Goal: Information Seeking & Learning: Check status

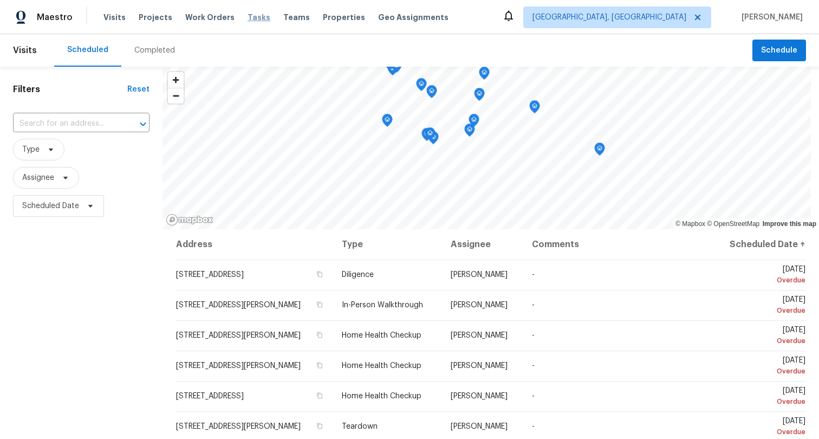
click at [247, 14] on span "Tasks" at bounding box center [258, 18] width 23 height 8
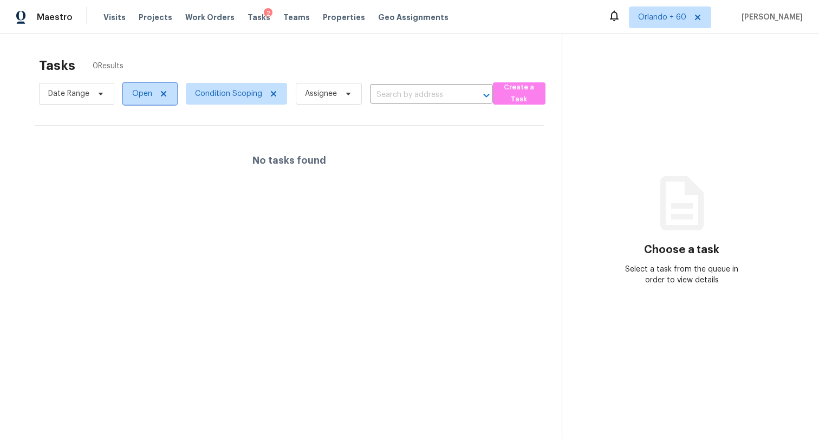
click at [162, 90] on icon at bounding box center [163, 93] width 9 height 9
click at [148, 96] on div at bounding box center [409, 219] width 819 height 439
click at [161, 55] on div at bounding box center [409, 219] width 819 height 439
click at [161, 61] on div at bounding box center [409, 219] width 819 height 439
click at [99, 63] on div at bounding box center [409, 219] width 819 height 439
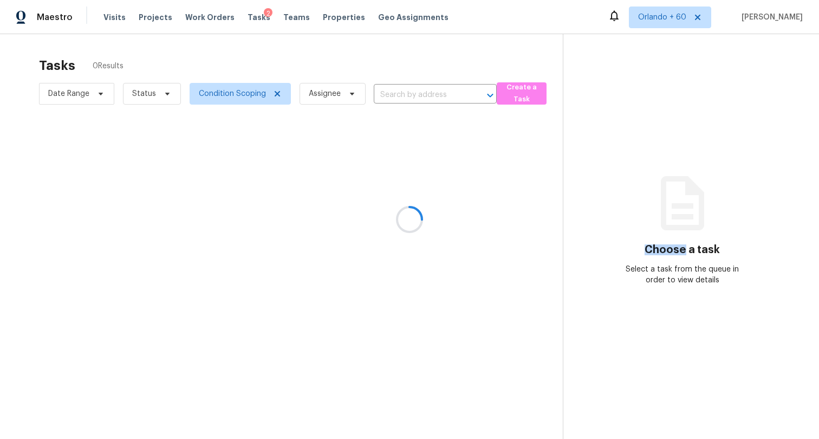
click at [99, 63] on div at bounding box center [409, 219] width 819 height 439
click at [86, 92] on span "Date Range" at bounding box center [68, 93] width 41 height 11
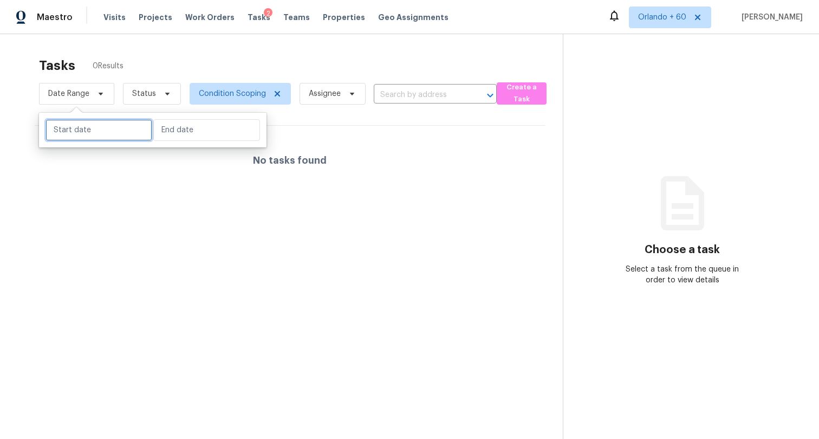
select select "9"
select select "2025"
select select "10"
select select "2025"
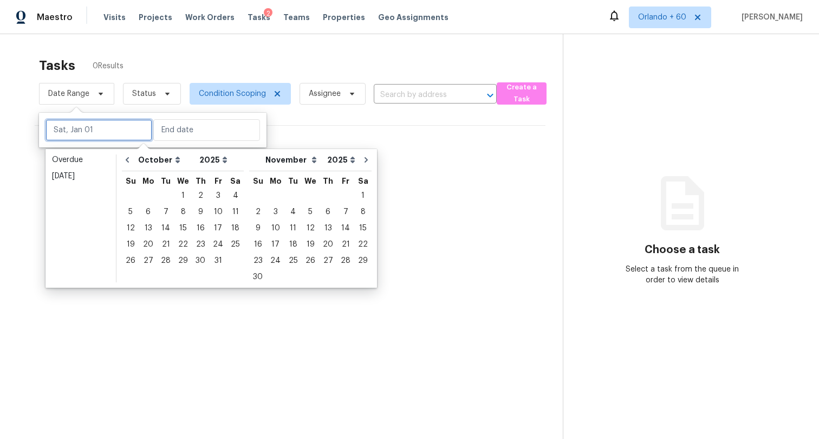
click at [101, 135] on input "text" at bounding box center [98, 130] width 107 height 22
click at [125, 160] on icon "Go to previous month" at bounding box center [127, 159] width 9 height 9
select select "8"
select select "9"
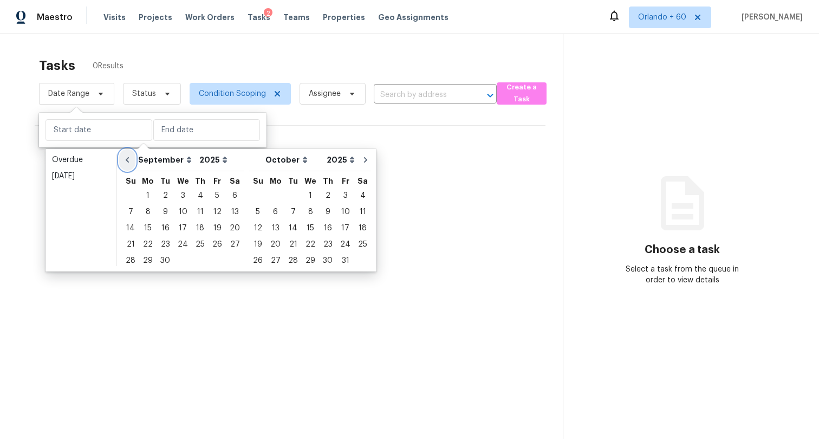
click at [125, 160] on icon "Go to previous month" at bounding box center [127, 159] width 9 height 9
select select "7"
select select "8"
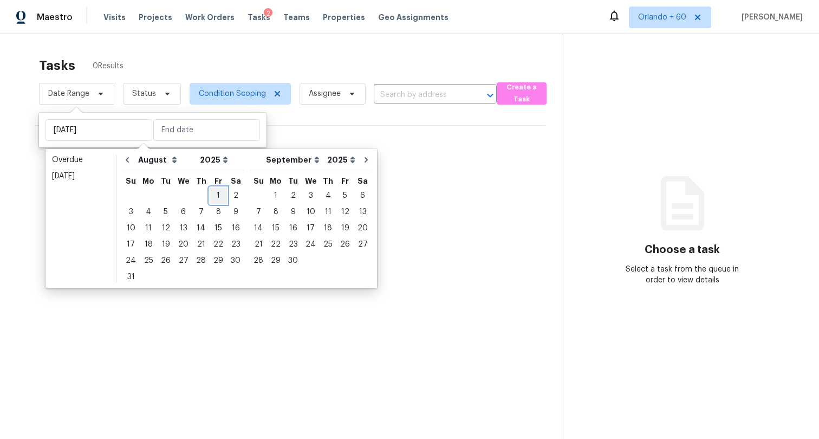
click at [210, 192] on div "1" at bounding box center [218, 195] width 17 height 15
type input "Fri, Aug 01"
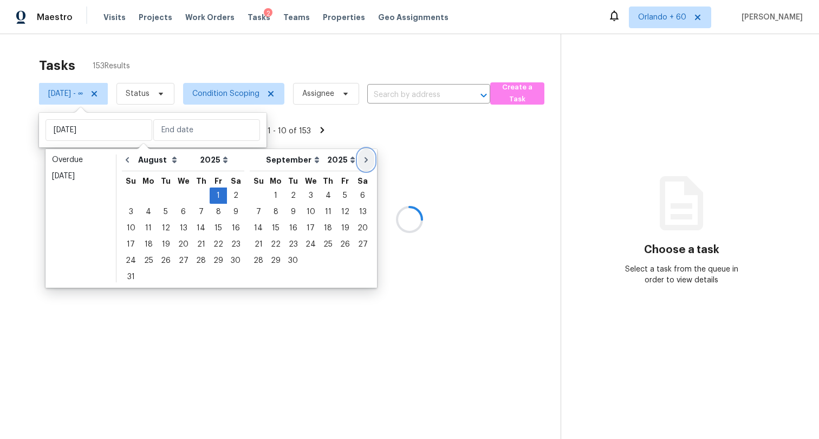
click at [362, 158] on icon "Go to next month" at bounding box center [366, 159] width 9 height 9
select select "8"
select select "9"
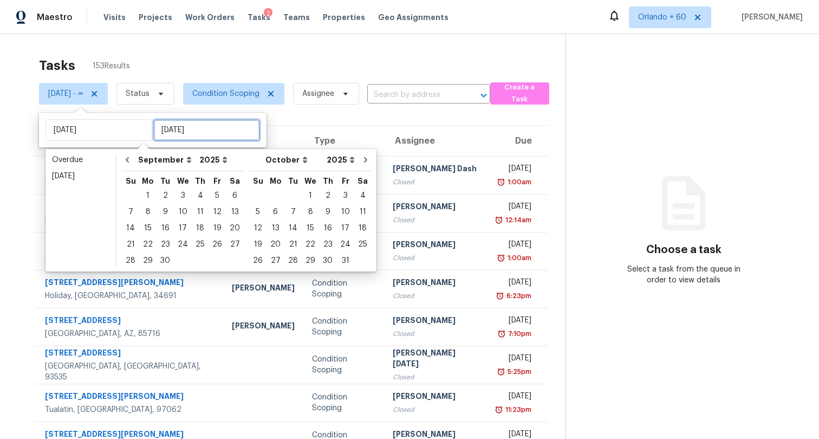
type input "Sun, Sep 21"
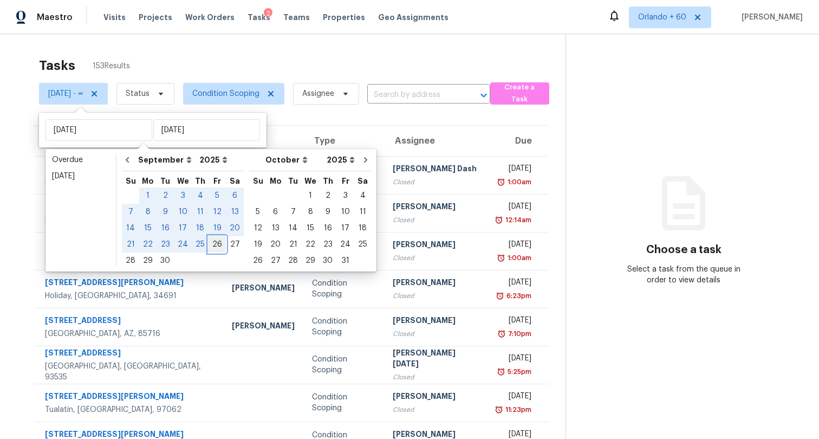
click at [209, 245] on div "26" at bounding box center [216, 244] width 17 height 15
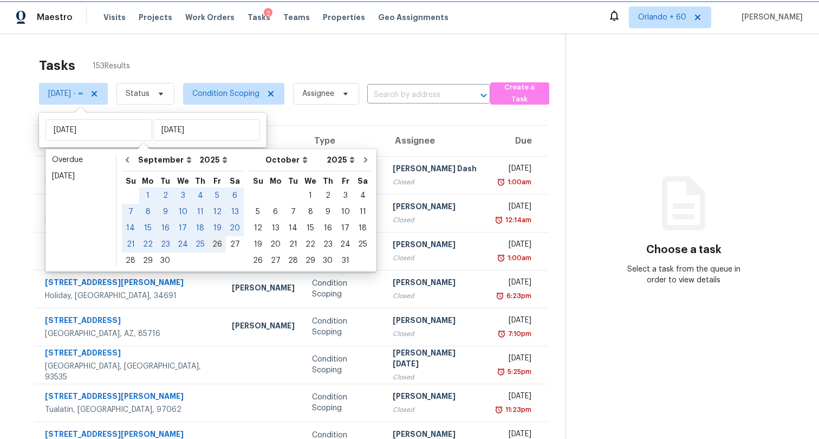
type input "Fri, Sep 26"
select select "7"
select select "8"
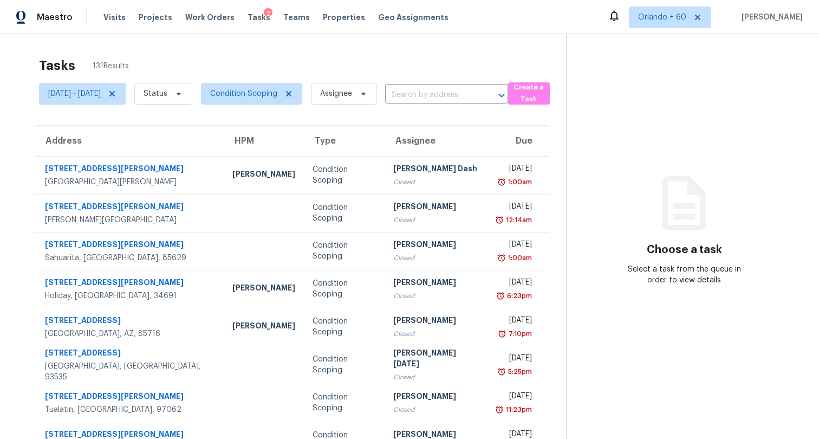
click at [285, 61] on div "Tasks 131 Results" at bounding box center [302, 65] width 527 height 28
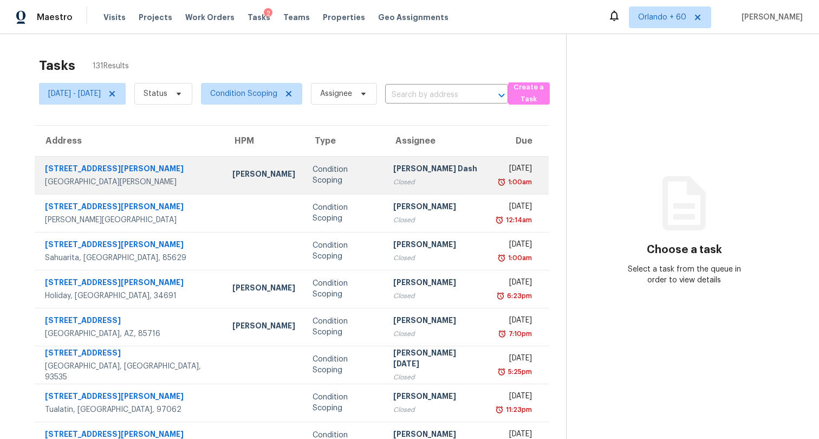
click at [312, 178] on div "Condition Scoping" at bounding box center [343, 175] width 63 height 22
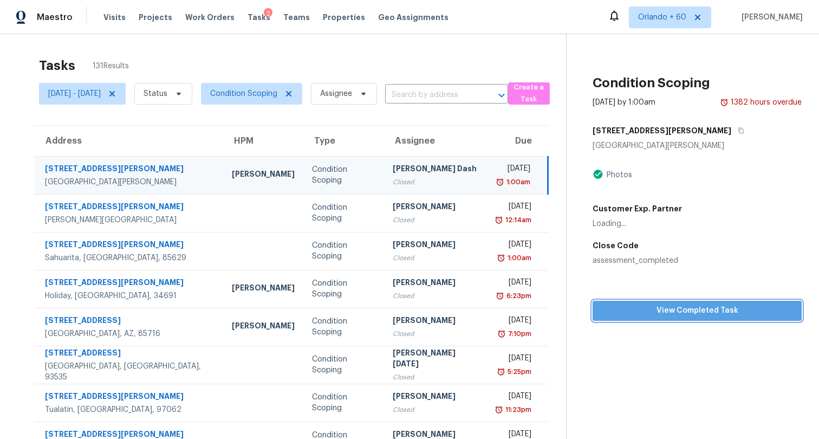
click at [613, 304] on span "View Completed Task" at bounding box center [697, 311] width 192 height 14
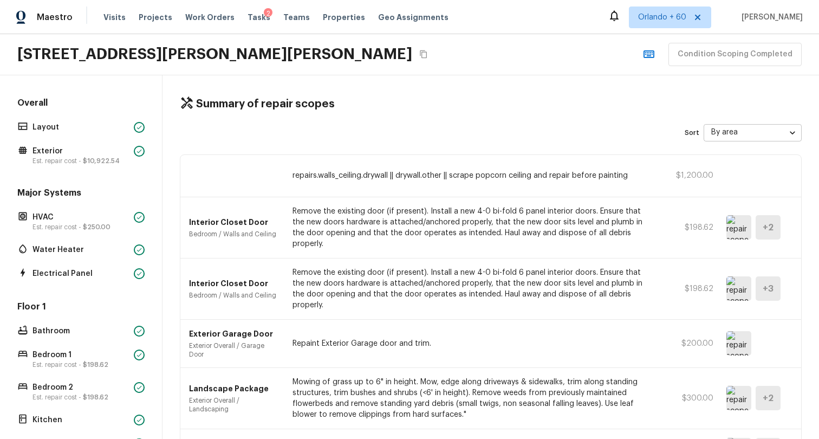
click at [462, 91] on div "Summary of repair scopes Sort By area area ​ repairs.walls_ceiling.drywall || d…" at bounding box center [490, 256] width 656 height 363
click at [280, 56] on h2 "9015 Westby Ln, Port Richey, FL 34668" at bounding box center [214, 53] width 395 height 19
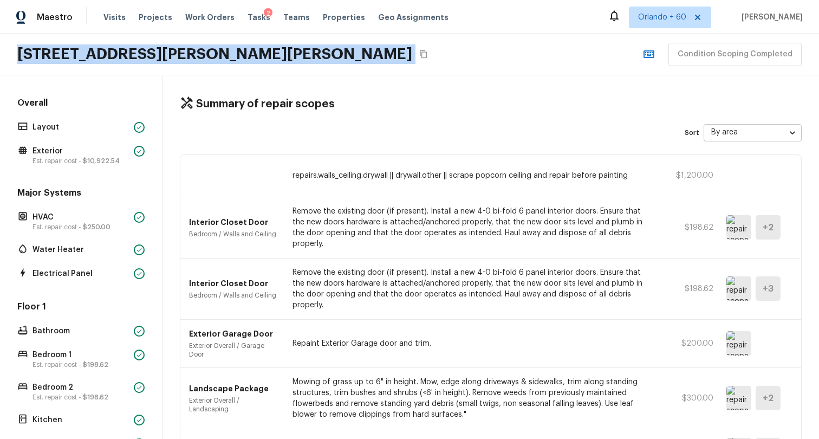
click at [280, 56] on h2 "9015 Westby Ln, Port Richey, FL 34668" at bounding box center [214, 53] width 395 height 19
copy div "9015 Westby Ln, Port Richey, FL 34668 Condition Scoping Completed"
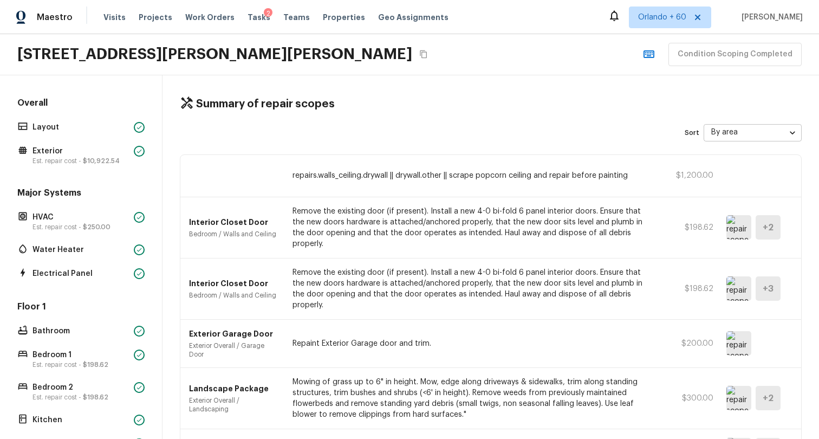
drag, startPoint x: 473, startPoint y: 84, endPoint x: 391, endPoint y: 83, distance: 82.3
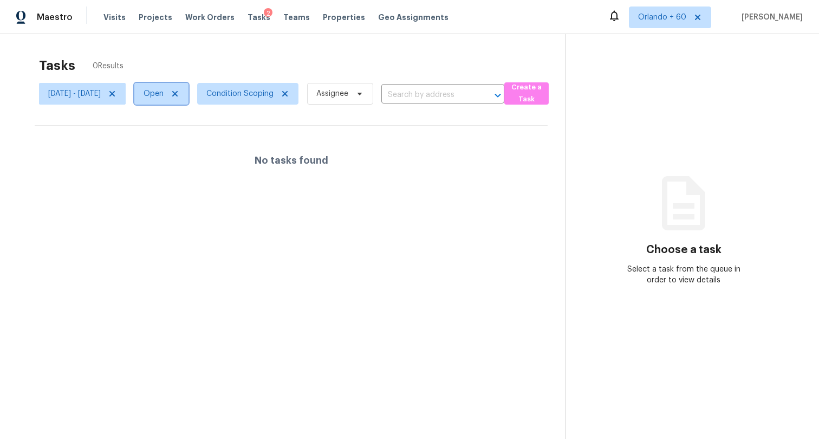
click at [179, 90] on icon at bounding box center [175, 93] width 9 height 9
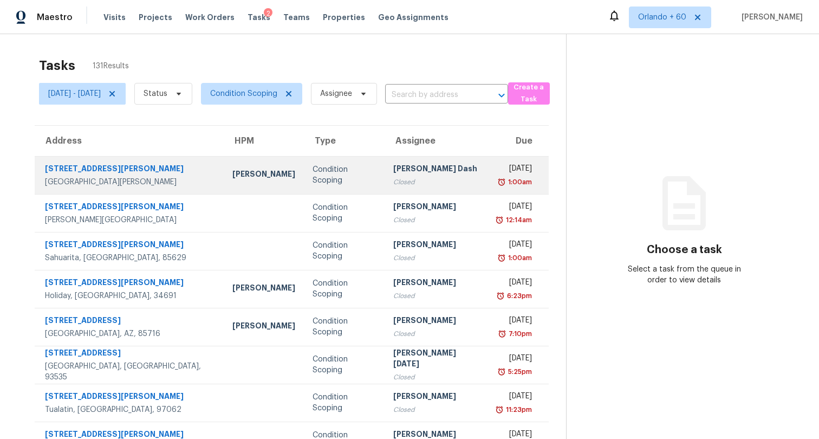
click at [404, 171] on div "[PERSON_NAME] Dash" at bounding box center [436, 170] width 86 height 14
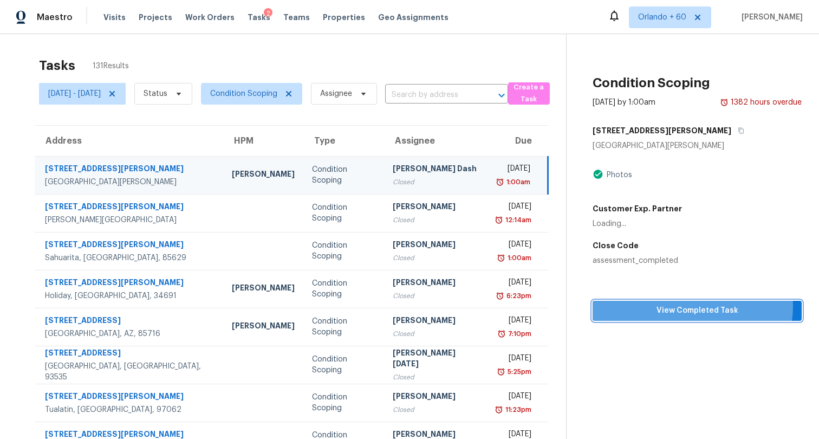
click at [613, 305] on span "View Completed Task" at bounding box center [697, 311] width 192 height 14
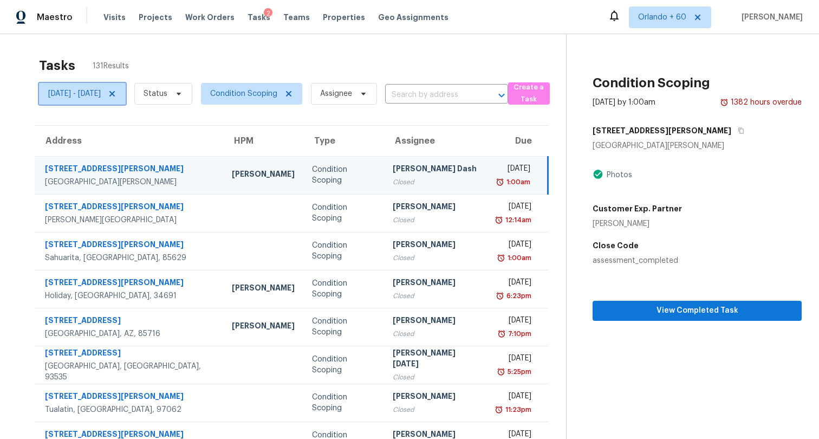
click at [101, 92] on span "[DATE] - [DATE]" at bounding box center [74, 93] width 53 height 11
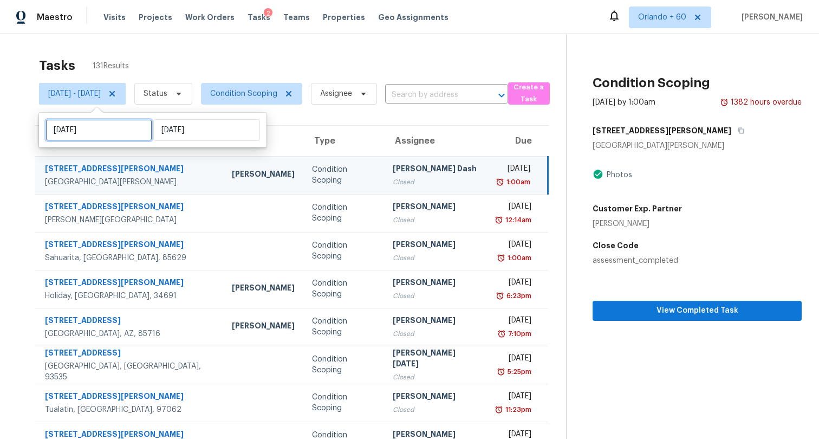
select select "7"
select select "2025"
select select "8"
select select "2025"
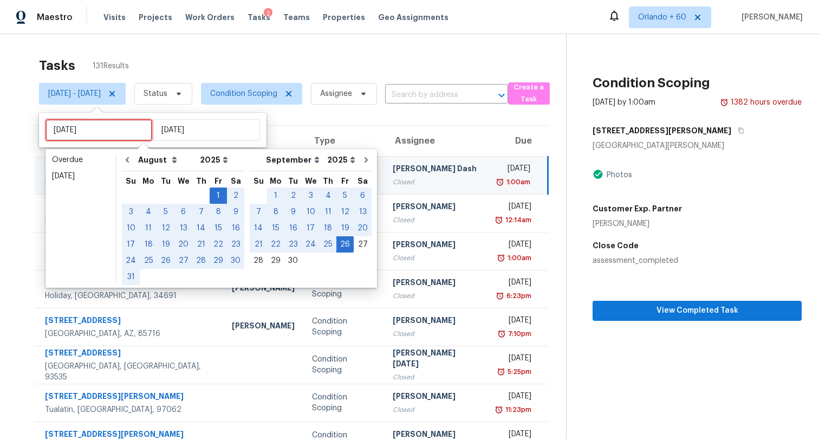
click at [106, 126] on input "Fri, Aug 01" at bounding box center [98, 130] width 107 height 22
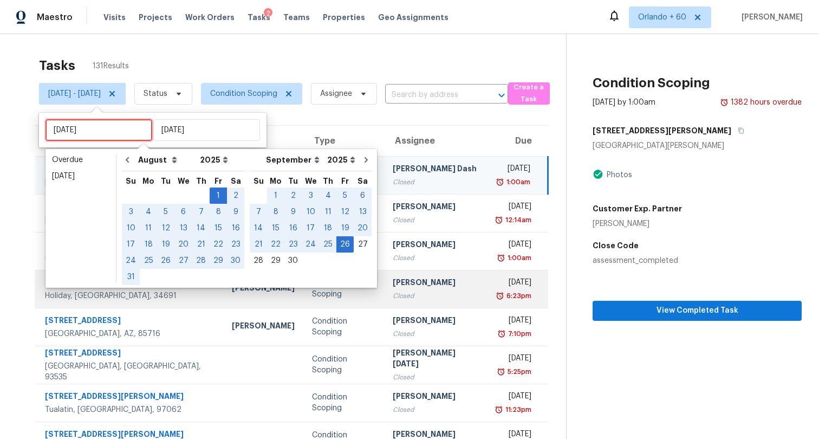
type input "Mon, Sep 29"
type input "Fri, Aug 01"
type input "Fri, Sep 26"
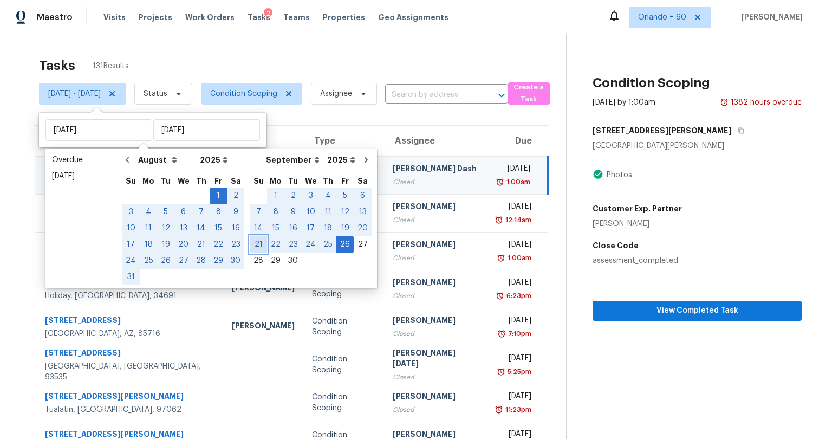
click at [251, 241] on div "21" at bounding box center [258, 244] width 17 height 15
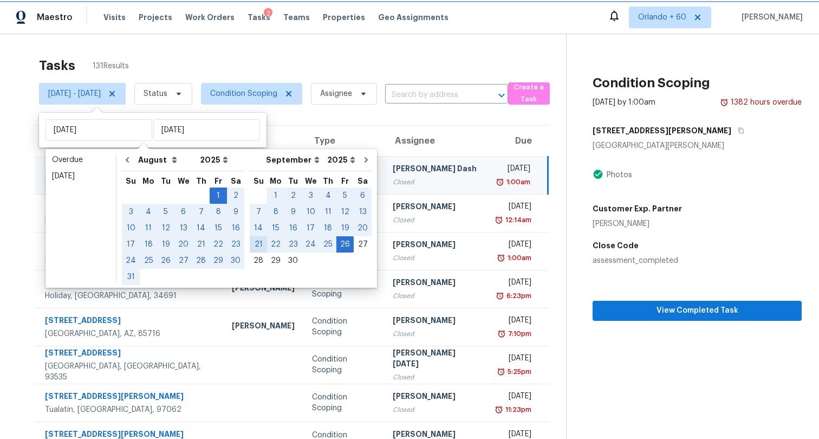
type input "Sun, Sep 21"
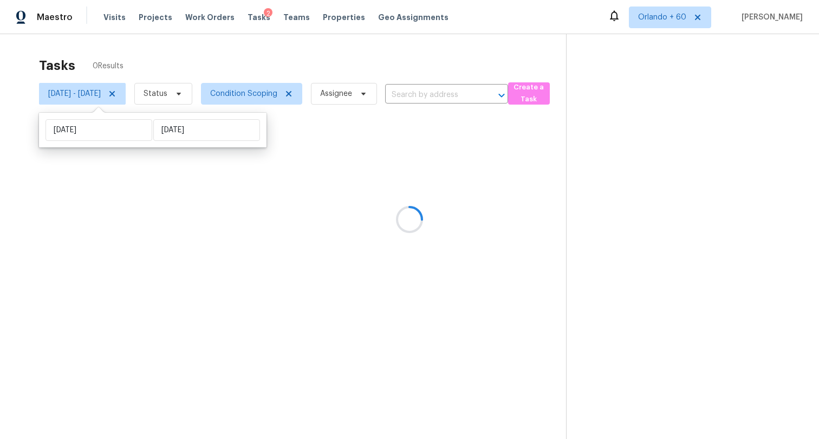
click at [435, 49] on div at bounding box center [409, 219] width 819 height 439
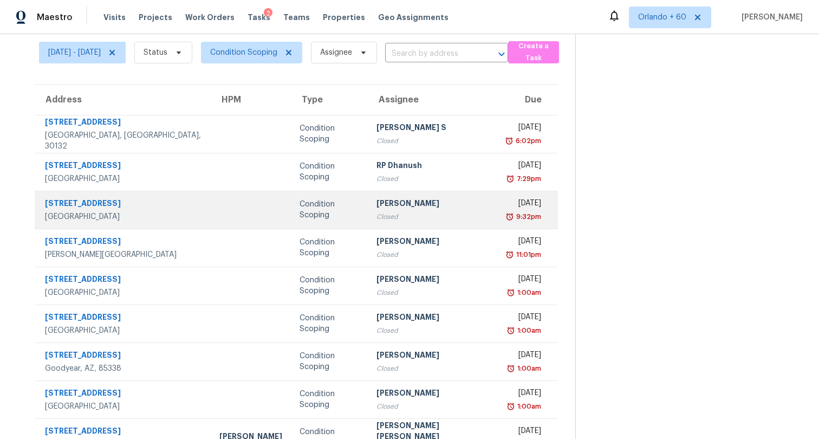
scroll to position [133, 0]
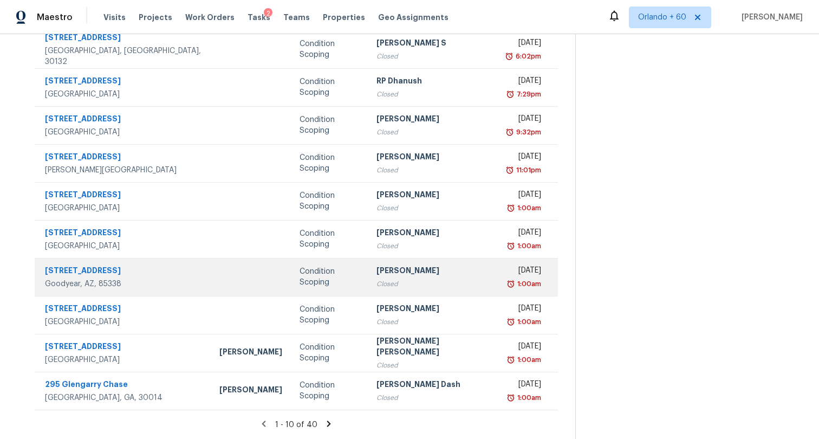
click at [229, 261] on td at bounding box center [251, 277] width 80 height 38
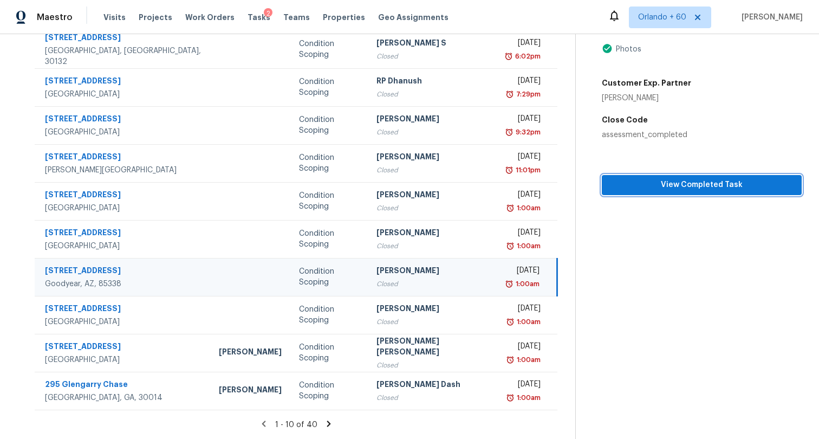
click at [613, 180] on span "View Completed Task" at bounding box center [701, 185] width 182 height 14
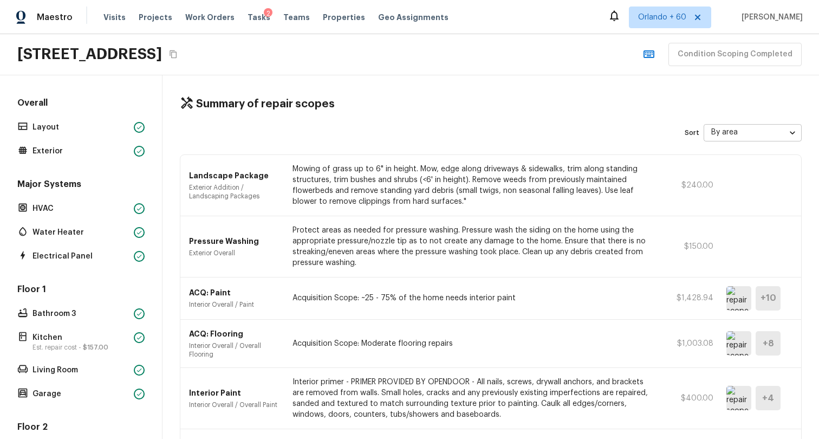
click at [162, 56] on h2 "1291 N 166th Ave, Goodyear, AZ 85338" at bounding box center [89, 53] width 145 height 19
copy div "1291 N 166th Ave, Goodyear, AZ 85338 Condition Scoping Completed"
drag, startPoint x: 534, startPoint y: 69, endPoint x: 414, endPoint y: 62, distance: 121.0
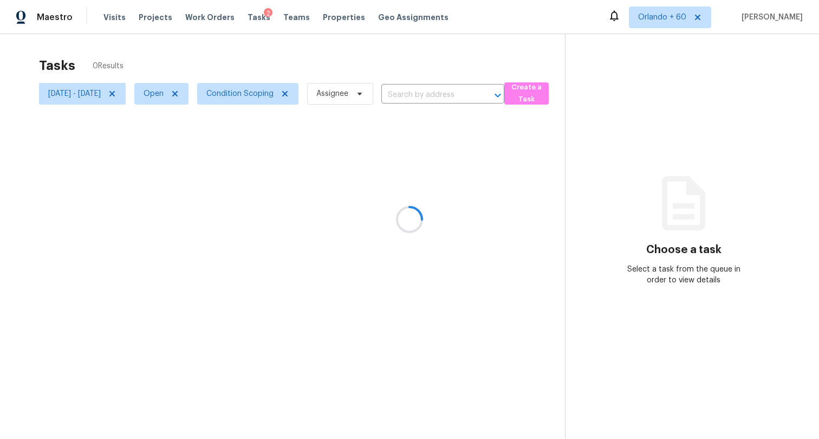
click at [543, 28] on div at bounding box center [409, 219] width 819 height 439
click at [178, 93] on icon at bounding box center [174, 93] width 5 height 5
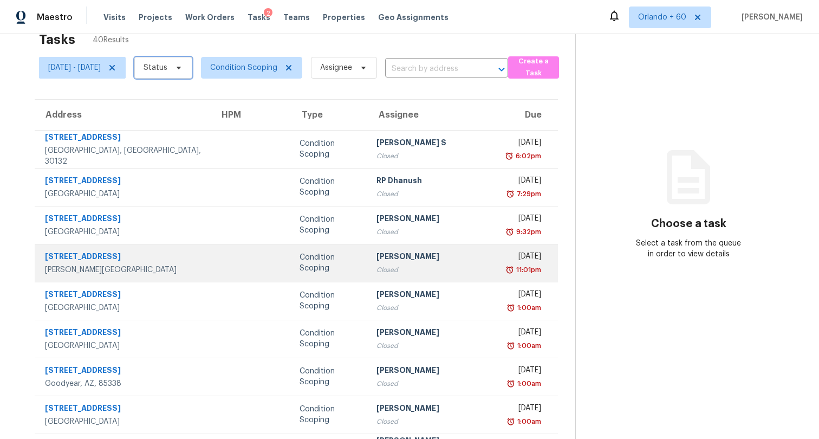
scroll to position [34, 0]
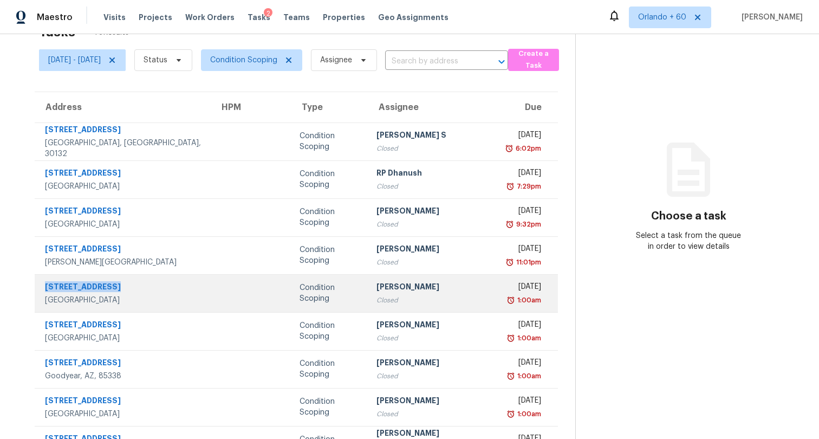
copy div "22257 Emerald St"
drag, startPoint x: 124, startPoint y: 283, endPoint x: 36, endPoint y: 283, distance: 87.7
click at [36, 283] on div "22257 Emerald St Grand Terrace, CA, 92313" at bounding box center [118, 293] width 167 height 24
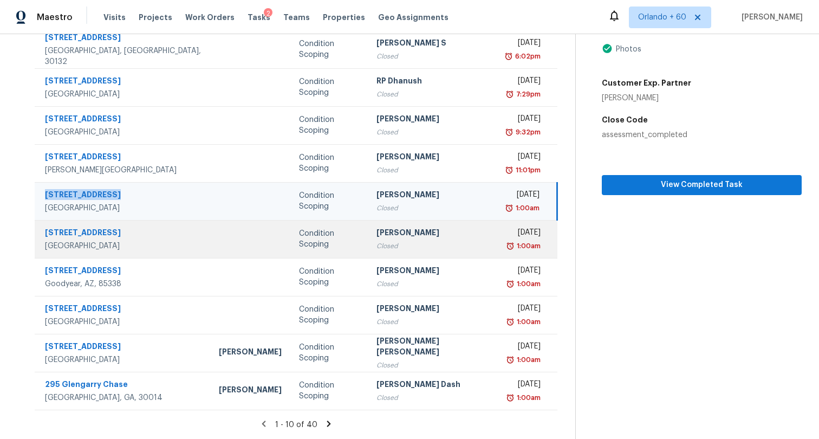
scroll to position [0, 0]
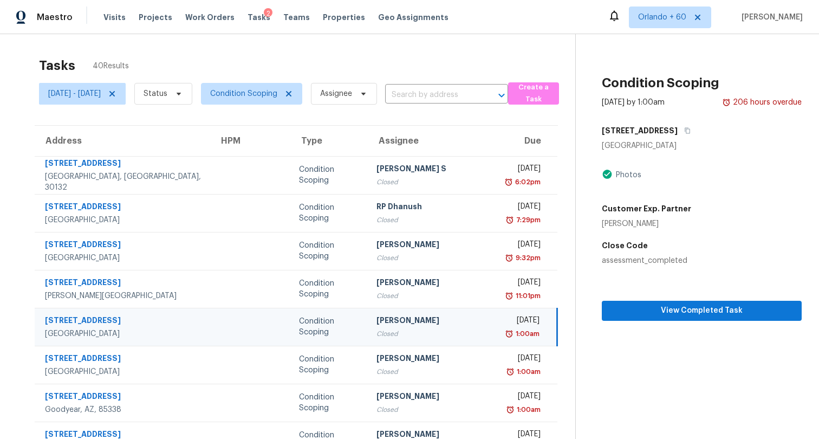
click at [9, 201] on div "Tasks 40 Results Sun, Sep 21 - Fri, Sep 26 Status Condition Scoping Assignee ​ …" at bounding box center [409, 299] width 819 height 530
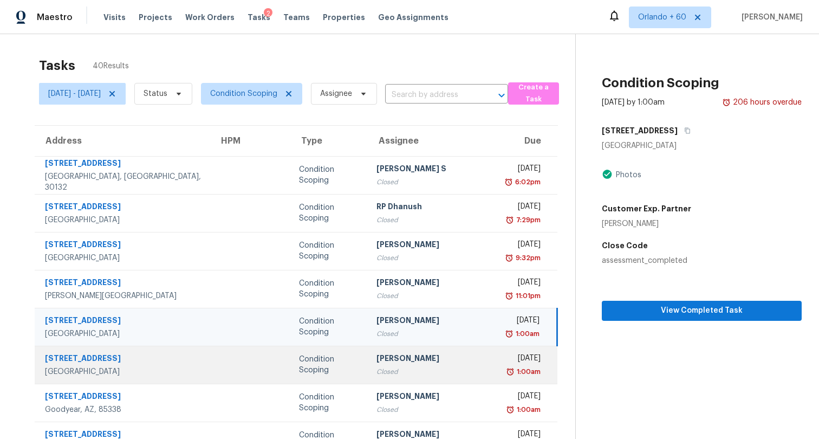
copy div "10151 Arrow Rte Unit 79"
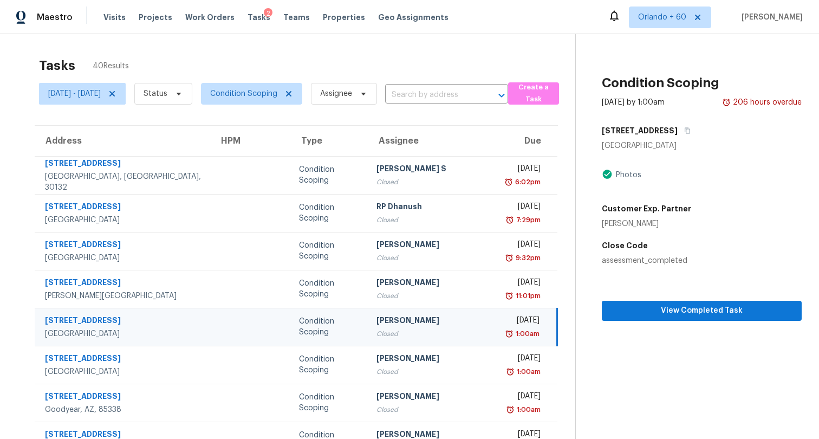
drag, startPoint x: 140, startPoint y: 355, endPoint x: 20, endPoint y: 351, distance: 120.3
click at [20, 351] on div "Address HPM Type Assignee Due 56 Cherry Blossom Walk Dallas, GA, 30132 Conditio…" at bounding box center [296, 330] width 558 height 410
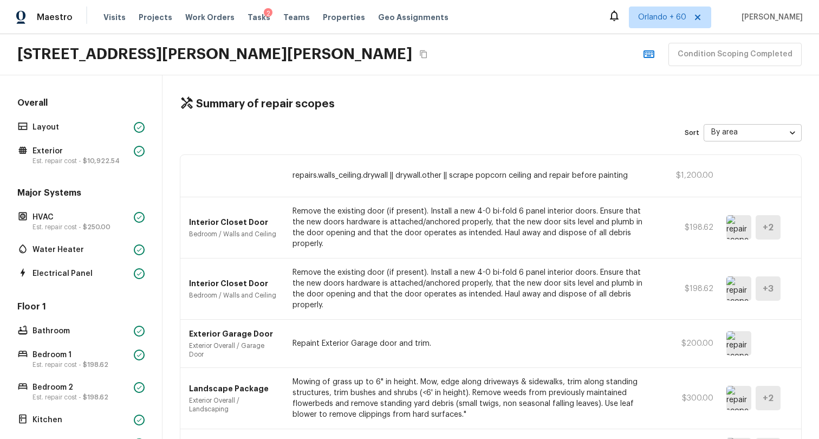
click at [57, 32] on div "Maestro Visits Projects Work Orders Tasks 2 Teams Properties Geo Assignments Or…" at bounding box center [409, 17] width 819 height 34
click at [420, 57] on icon "Copy Address" at bounding box center [423, 54] width 7 height 8
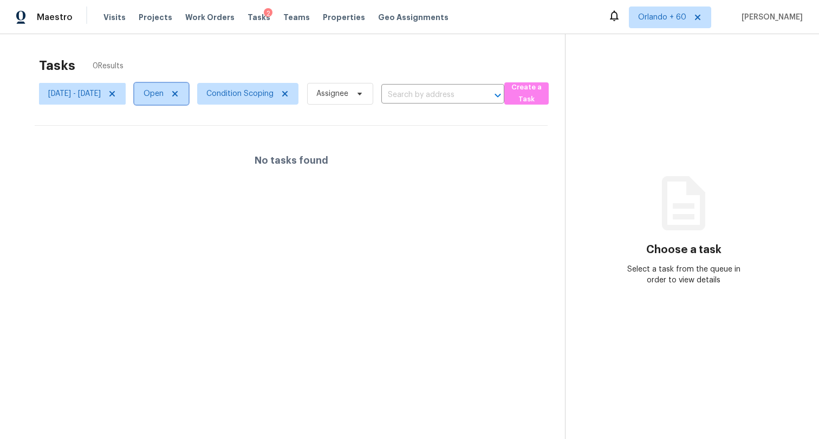
click at [179, 90] on icon at bounding box center [175, 93] width 9 height 9
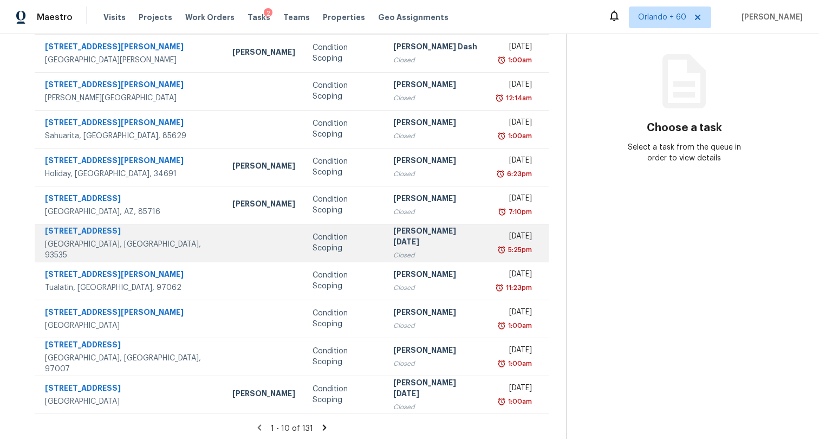
scroll to position [133, 0]
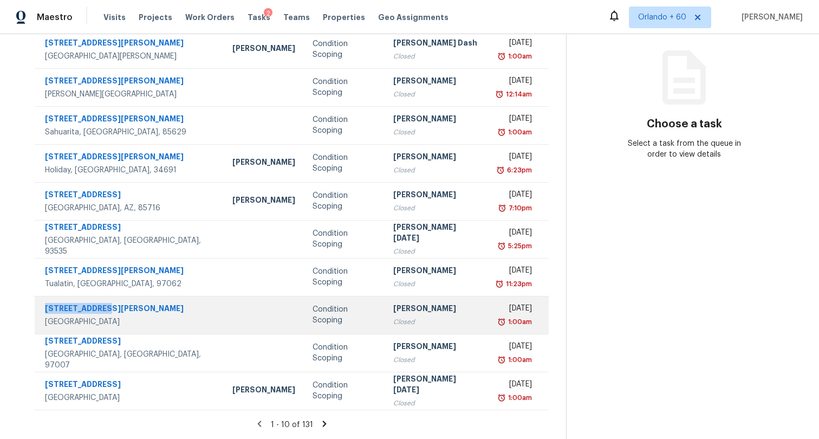
copy div "1495 Bishop Rd"
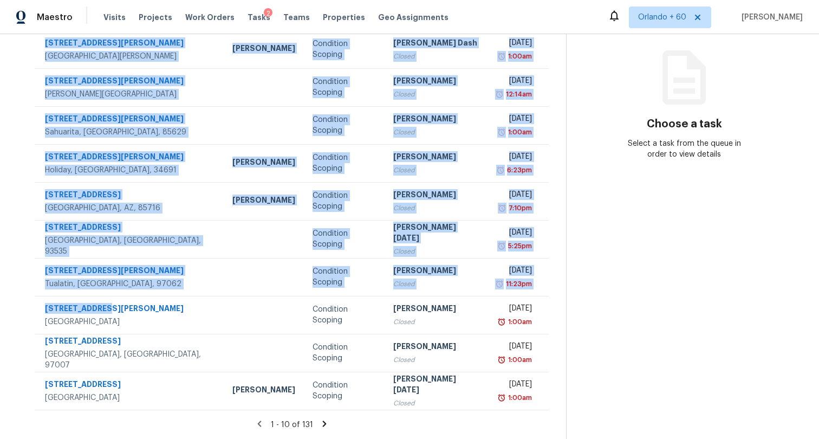
drag, startPoint x: 112, startPoint y: 301, endPoint x: 16, endPoint y: 287, distance: 96.8
click at [16, 287] on div "Tasks 131 Results Fri, Aug 01 - Fri, Sep 26 Status Condition Scoping Assignee ​…" at bounding box center [409, 173] width 819 height 530
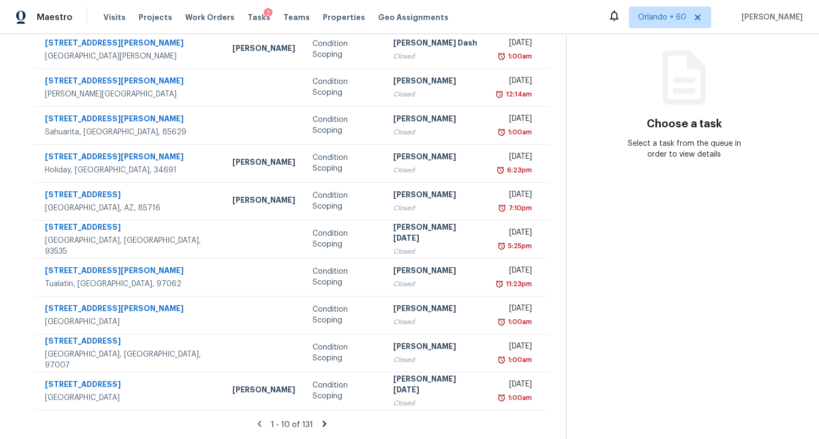
click at [8, 188] on div "Tasks 131 Results Fri, Aug 01 - Fri, Sep 26 Status Condition Scoping Assignee ​…" at bounding box center [409, 173] width 819 height 530
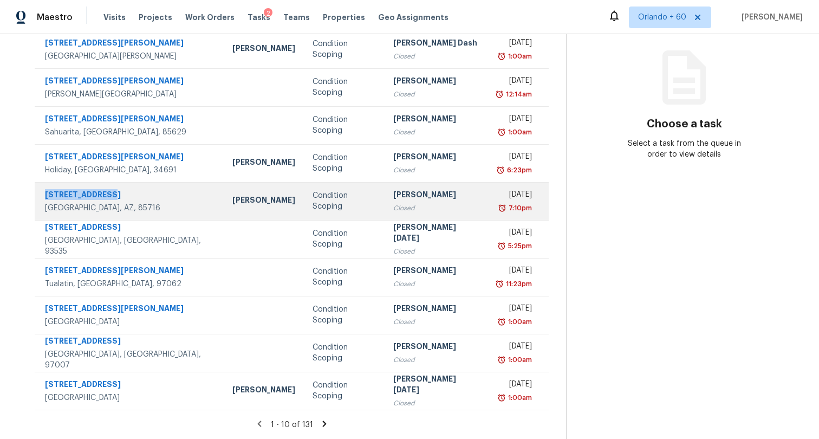
copy div "3307 E Water St"
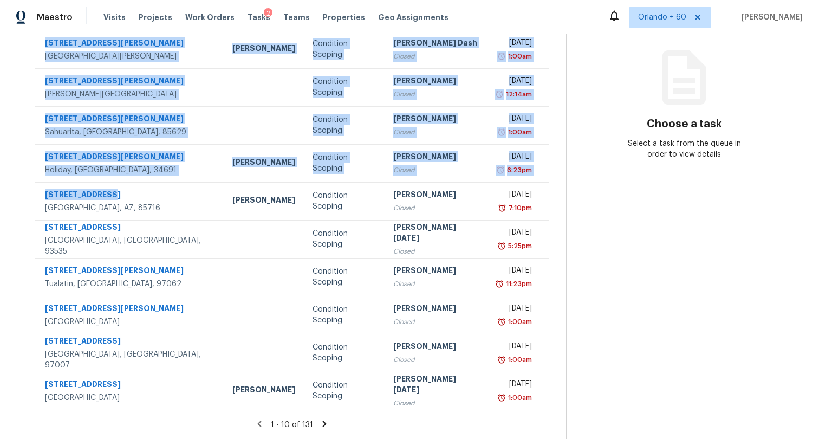
drag, startPoint x: 120, startPoint y: 185, endPoint x: 17, endPoint y: 182, distance: 103.5
click at [16, 179] on div "Tasks 131 Results Fri, Aug 01 - Fri, Sep 26 Status Condition Scoping Assignee ​…" at bounding box center [409, 173] width 819 height 530
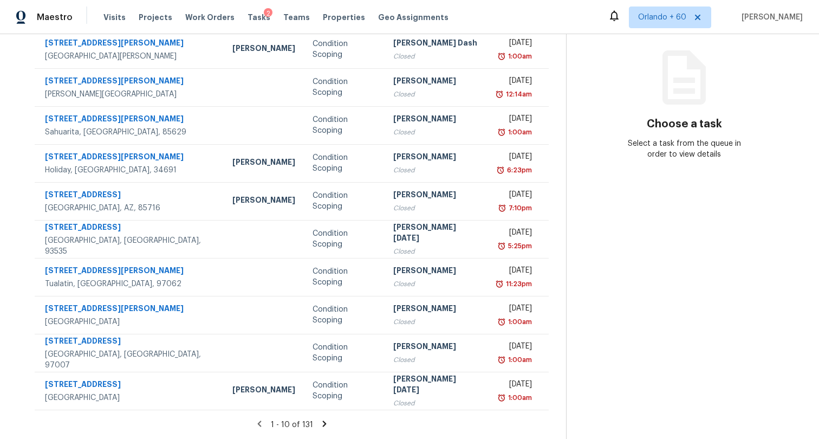
click at [20, 127] on div "Address HPM Type Assignee Due 9015 Westby Ln Port Richey, FL, 34668 Sadie Lastr…" at bounding box center [291, 204] width 548 height 410
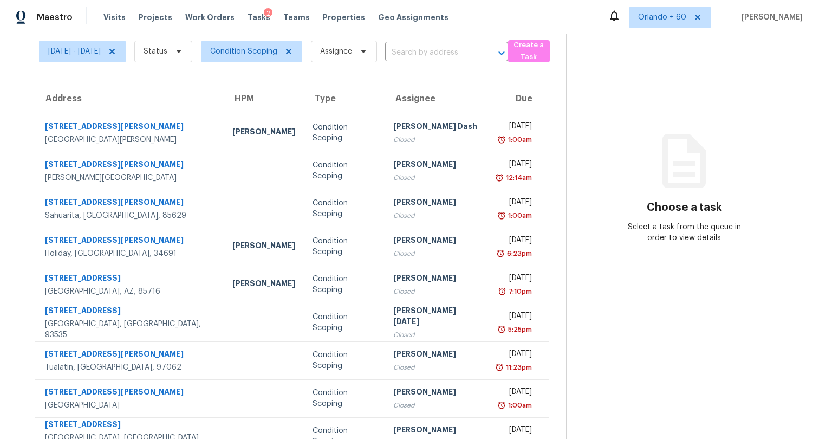
scroll to position [35, 0]
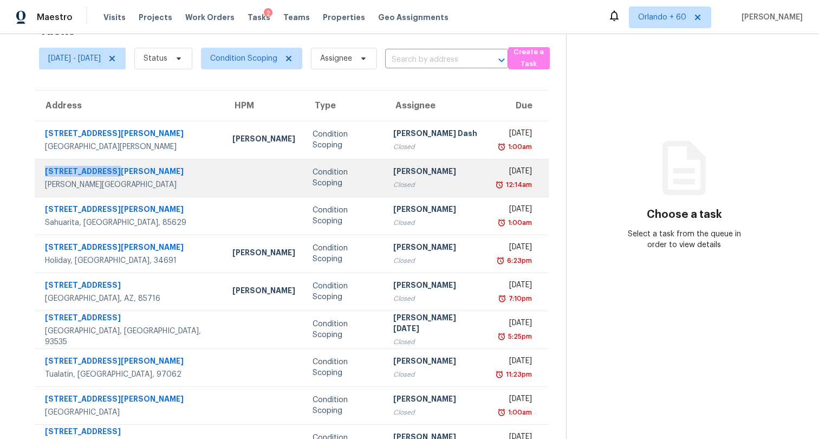
copy div "39 S Harrison St"
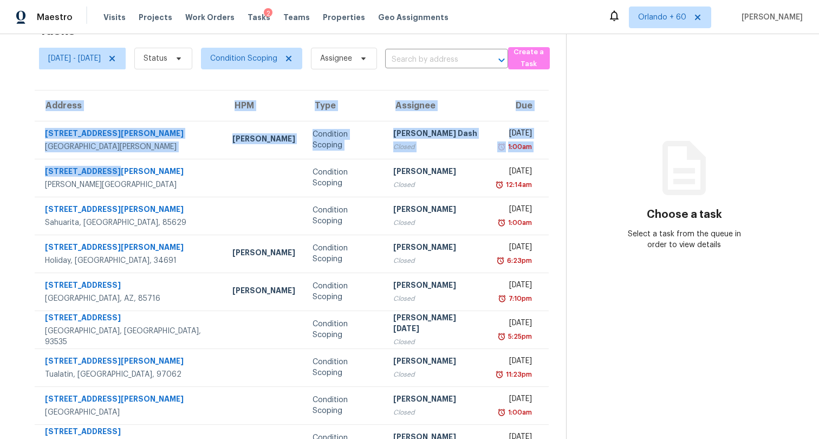
drag, startPoint x: 111, startPoint y: 171, endPoint x: 15, endPoint y: 165, distance: 96.0
click at [15, 165] on div "Tasks 131 Results Fri, Aug 01 - Fri, Sep 26 Status Condition Scoping Assignee ​…" at bounding box center [409, 264] width 819 height 530
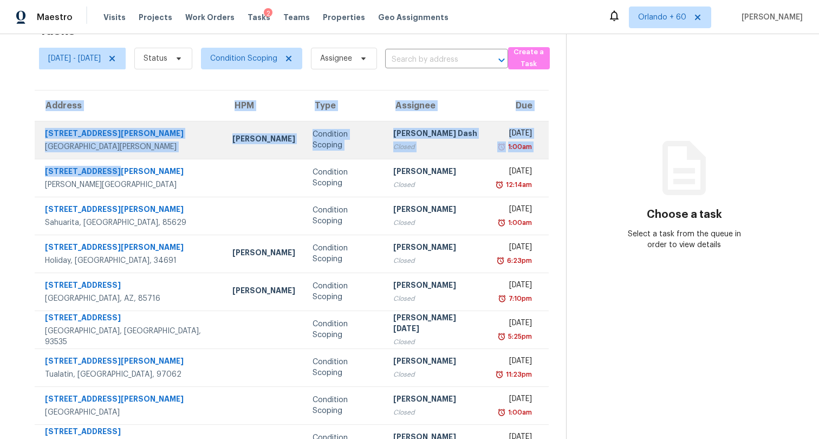
click at [61, 157] on td "9015 Westby Ln Port Richey, FL, 34668" at bounding box center [129, 140] width 189 height 38
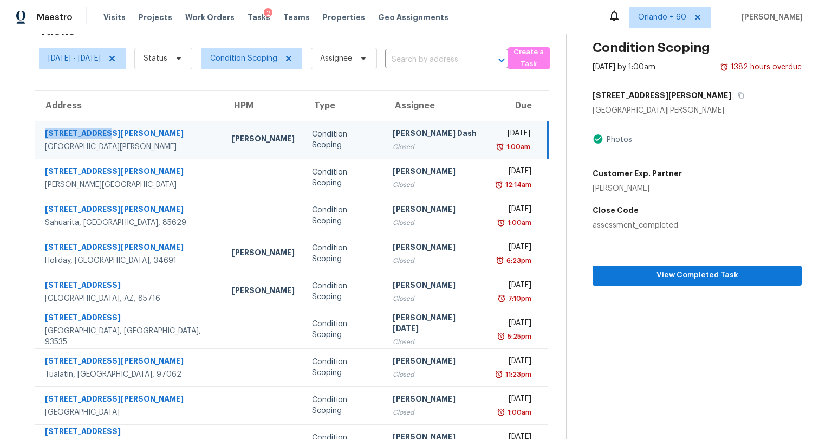
copy div "9015 Westby Ln"
drag, startPoint x: 112, startPoint y: 130, endPoint x: 35, endPoint y: 130, distance: 76.9
click at [35, 130] on div "9015 Westby Ln Port Richey, FL, 34668" at bounding box center [124, 140] width 179 height 24
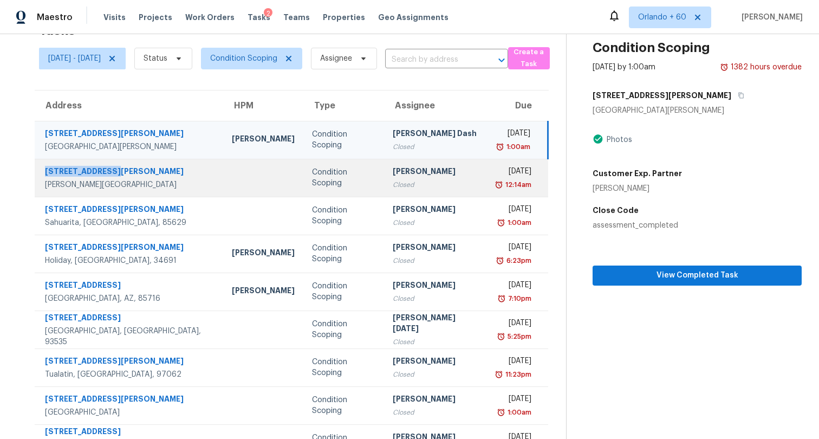
copy div "39 S Harrison St"
drag, startPoint x: 111, startPoint y: 167, endPoint x: 39, endPoint y: 169, distance: 72.0
click at [39, 169] on div "39 S Harrison St Beverly Hills, FL, 34465" at bounding box center [124, 178] width 179 height 24
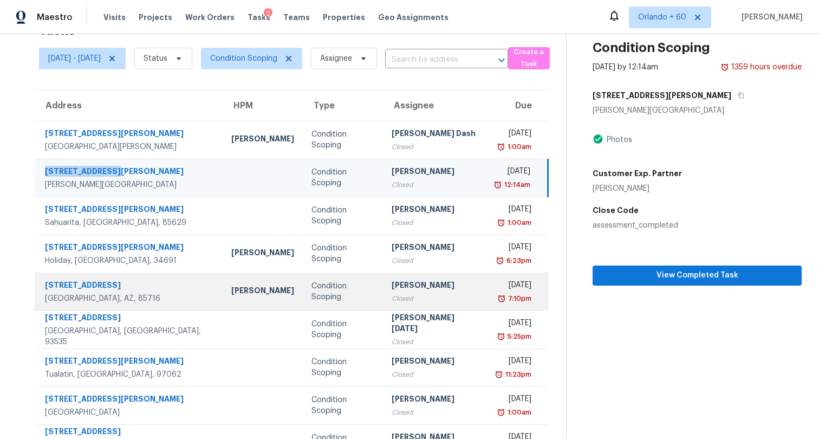
scroll to position [71, 0]
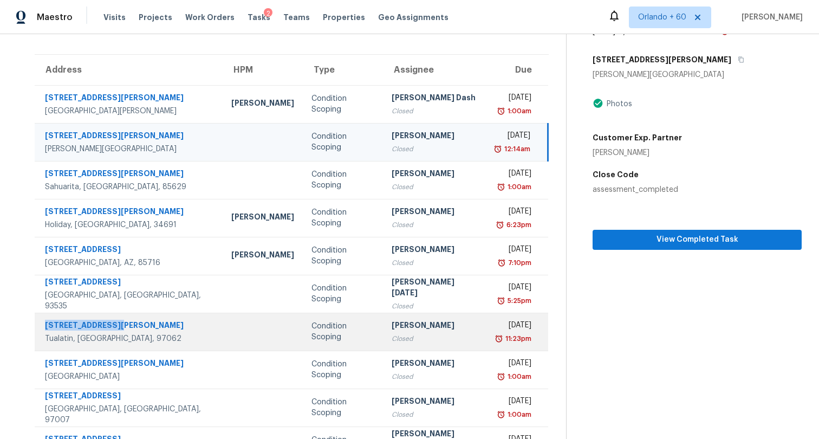
copy div "9604 SW Ochoco Dr"
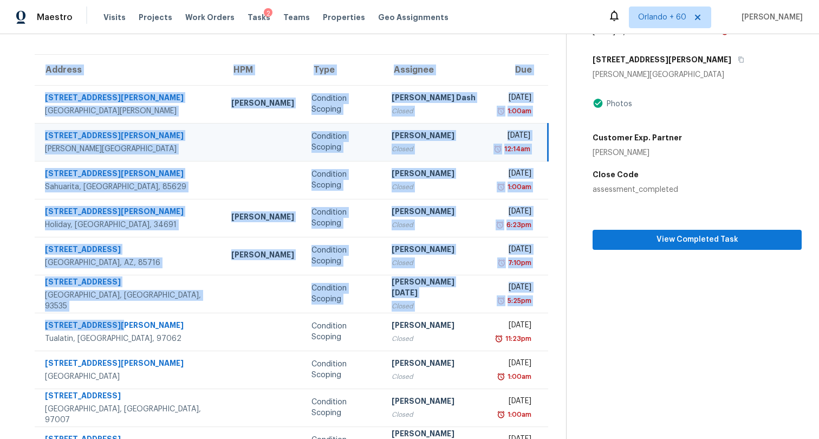
drag, startPoint x: 126, startPoint y: 325, endPoint x: 11, endPoint y: 308, distance: 116.0
click at [11, 308] on div "Tasks 131 Results Fri, Aug 01 - Fri, Sep 26 Status Condition Scoping Assignee ​…" at bounding box center [409, 228] width 819 height 530
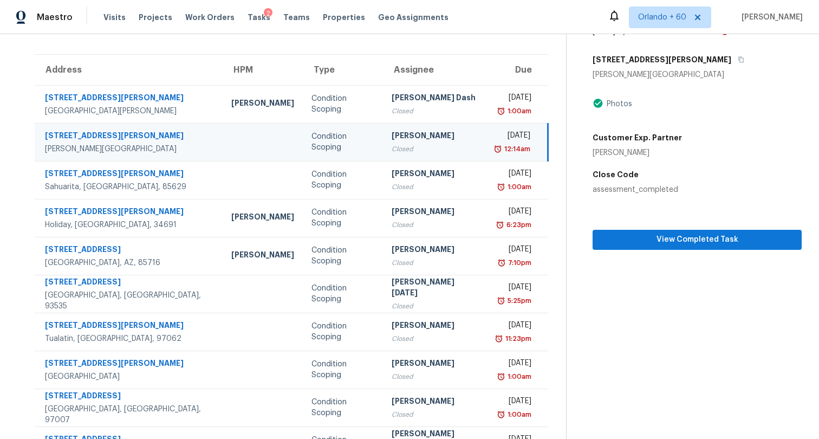
click at [733, 303] on section "Condition Scoping Aug 6th 2025 by 12:14am 1359 hours overdue 39 S Harrison St B…" at bounding box center [684, 228] width 236 height 530
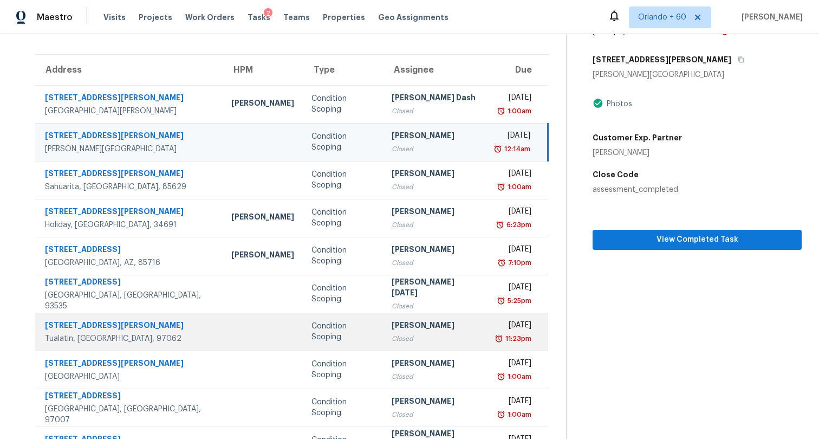
click at [142, 334] on div "Tualatin, OR, 97062" at bounding box center [129, 338] width 169 height 11
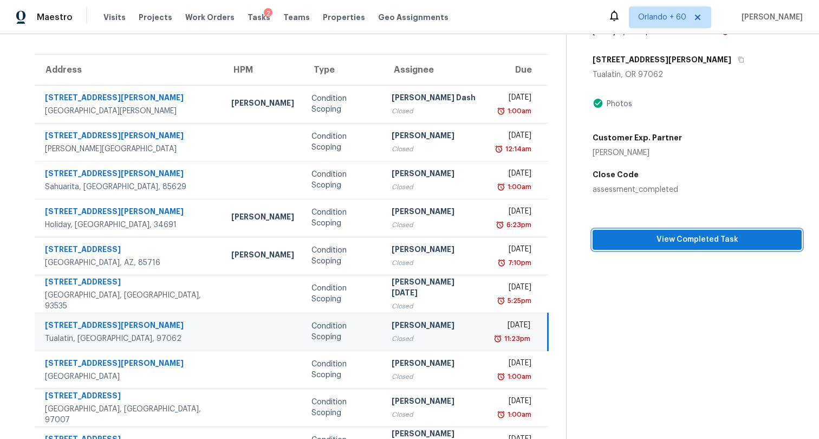
click at [707, 239] on span "View Completed Task" at bounding box center [697, 240] width 192 height 14
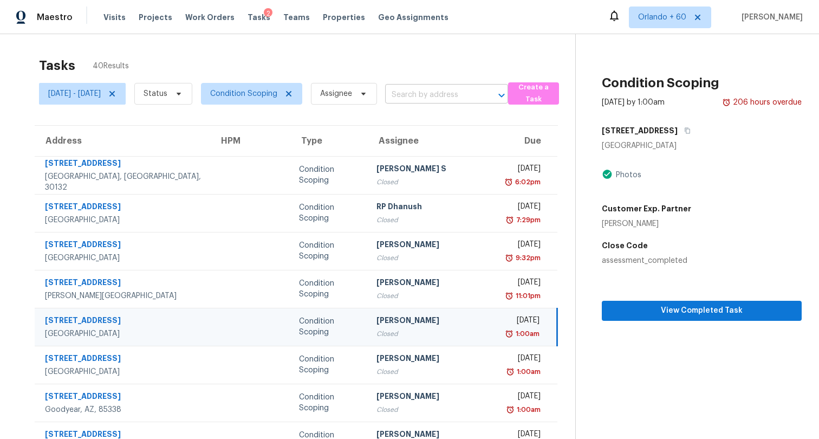
click at [476, 97] on input "text" at bounding box center [431, 95] width 93 height 17
type input "2315 wal"
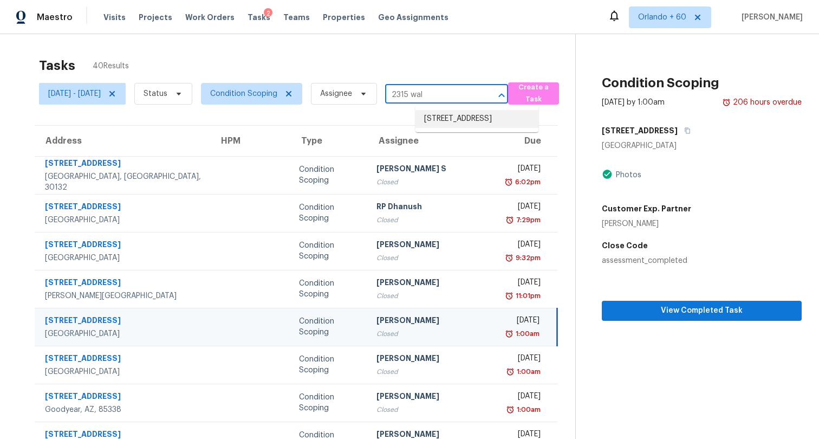
click at [482, 127] on li "[STREET_ADDRESS]" at bounding box center [476, 119] width 123 height 18
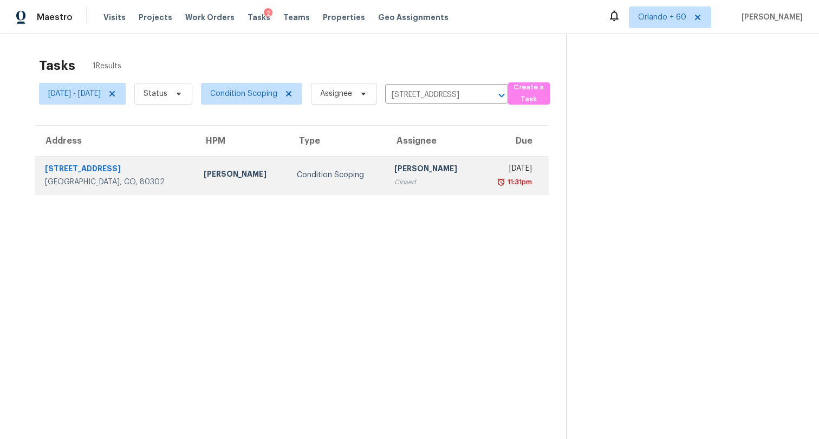
click at [288, 181] on td "Condition Scoping" at bounding box center [337, 175] width 98 height 38
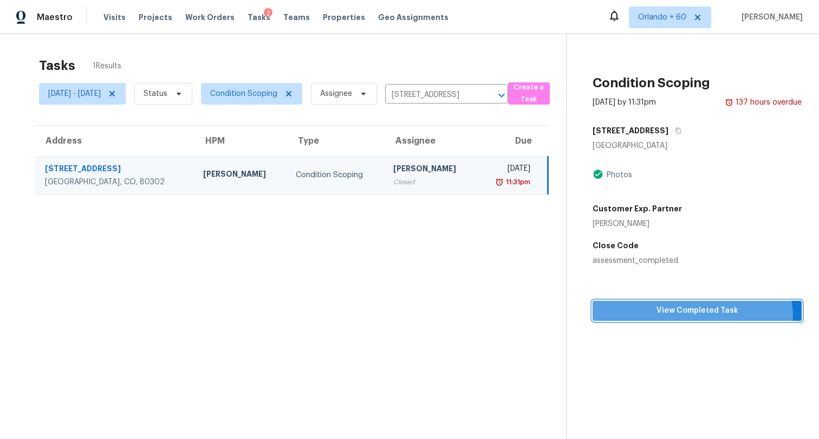
click at [691, 317] on button "View Completed Task" at bounding box center [696, 311] width 209 height 20
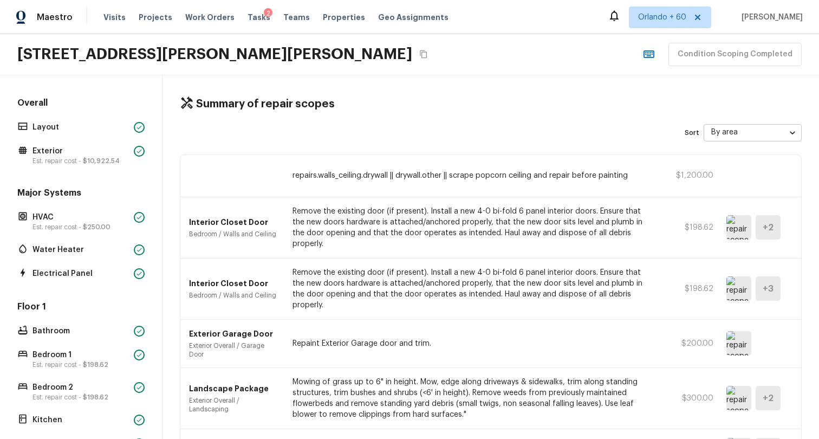
scroll to position [8, 0]
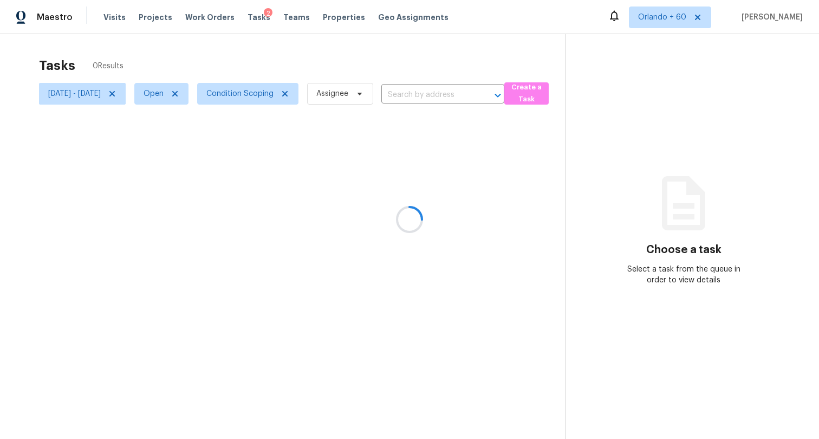
click at [202, 92] on div at bounding box center [409, 219] width 819 height 439
click at [178, 92] on icon at bounding box center [174, 93] width 5 height 5
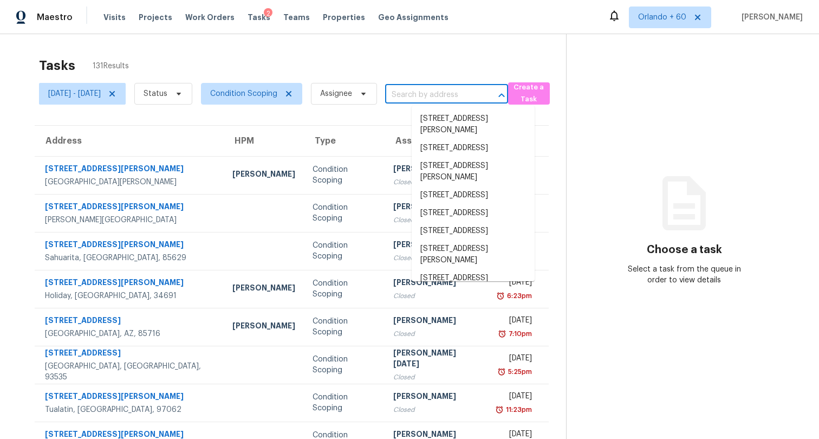
click at [458, 96] on input "text" at bounding box center [431, 95] width 93 height 17
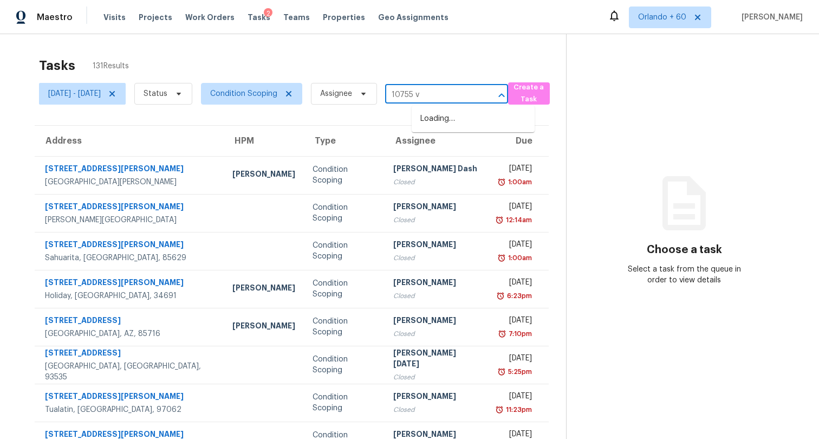
type input "10755 vi"
click at [445, 128] on li "[STREET_ADDRESS]" at bounding box center [473, 119] width 123 height 18
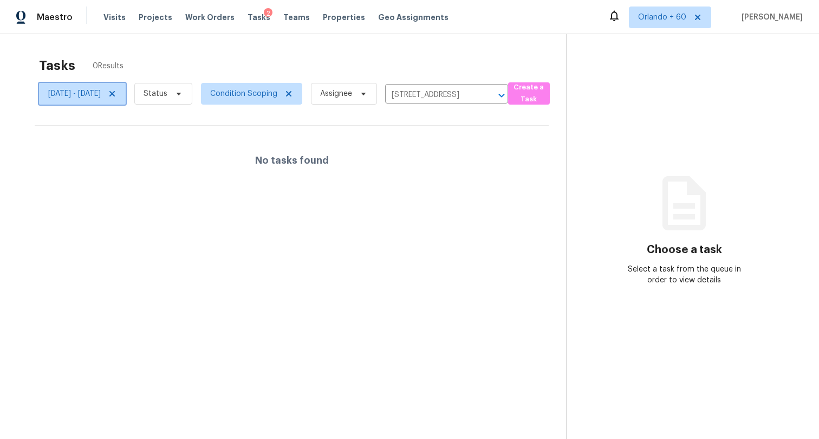
click at [115, 94] on icon at bounding box center [111, 93] width 5 height 5
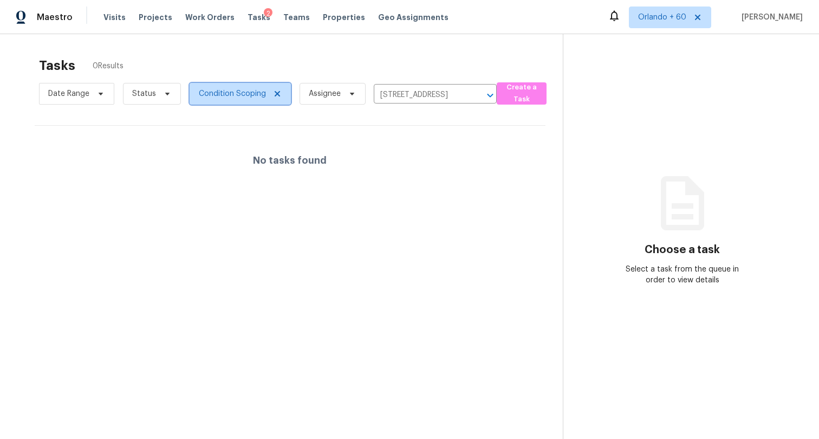
click at [277, 91] on icon at bounding box center [277, 93] width 9 height 9
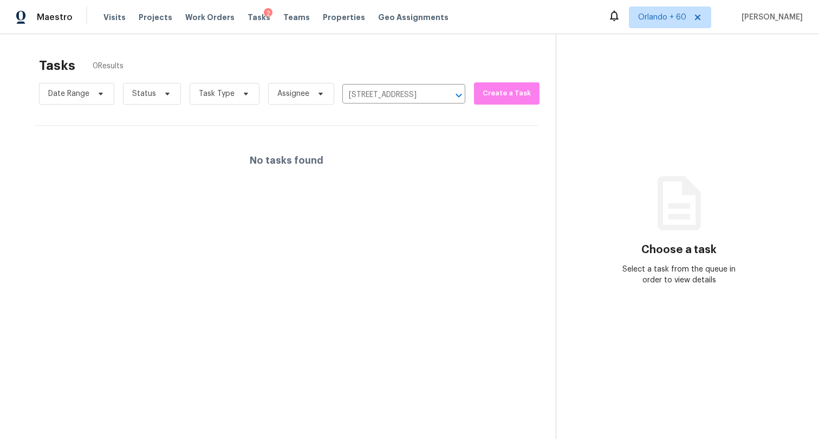
click at [461, 66] on div "Tasks 0 Results" at bounding box center [297, 65] width 517 height 28
click at [372, 96] on input "[STREET_ADDRESS]" at bounding box center [388, 95] width 93 height 17
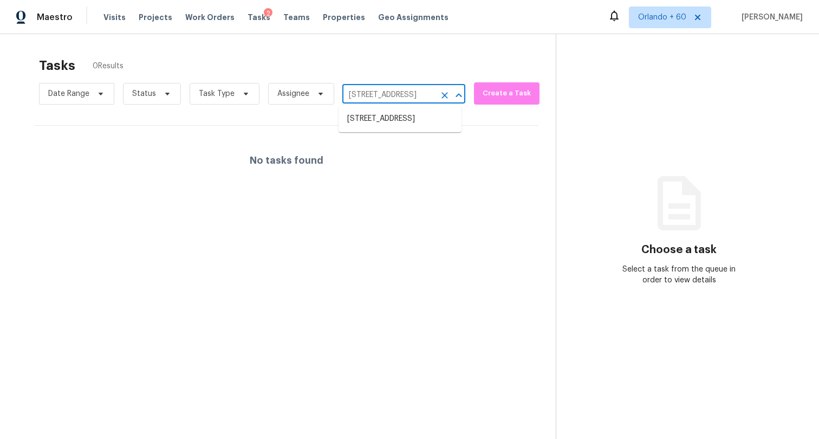
click at [372, 96] on input "[STREET_ADDRESS]" at bounding box center [388, 95] width 93 height 17
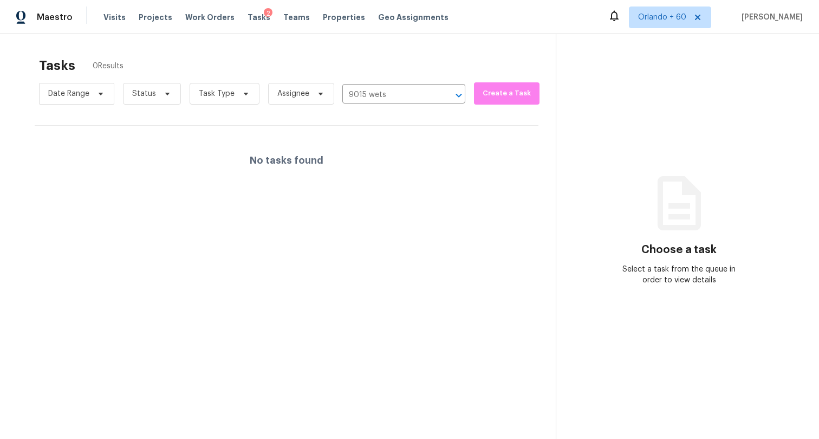
type input "[STREET_ADDRESS]"
